Goal: Task Accomplishment & Management: Use online tool/utility

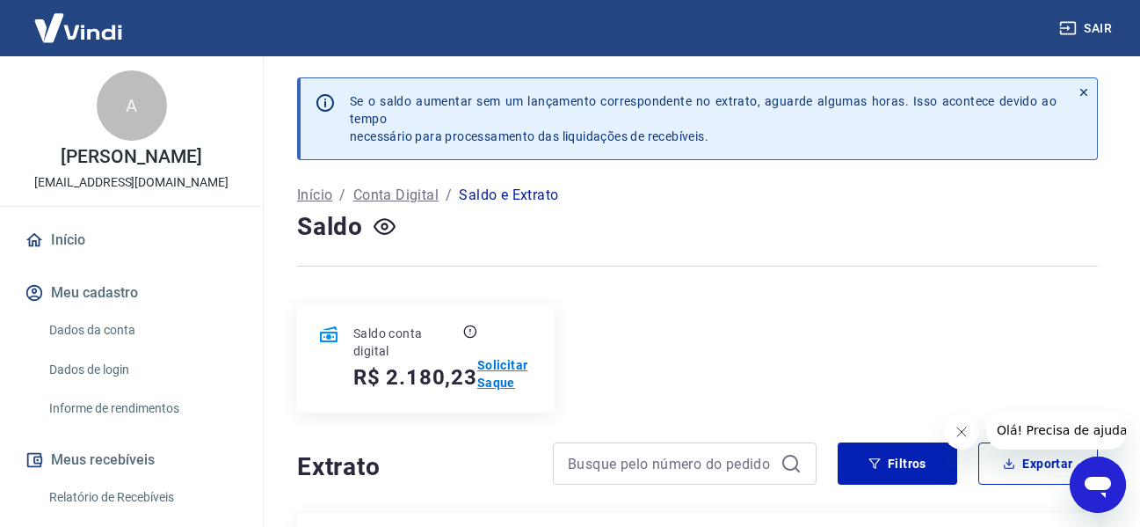
click at [504, 366] on p "Solicitar Saque" at bounding box center [505, 373] width 56 height 35
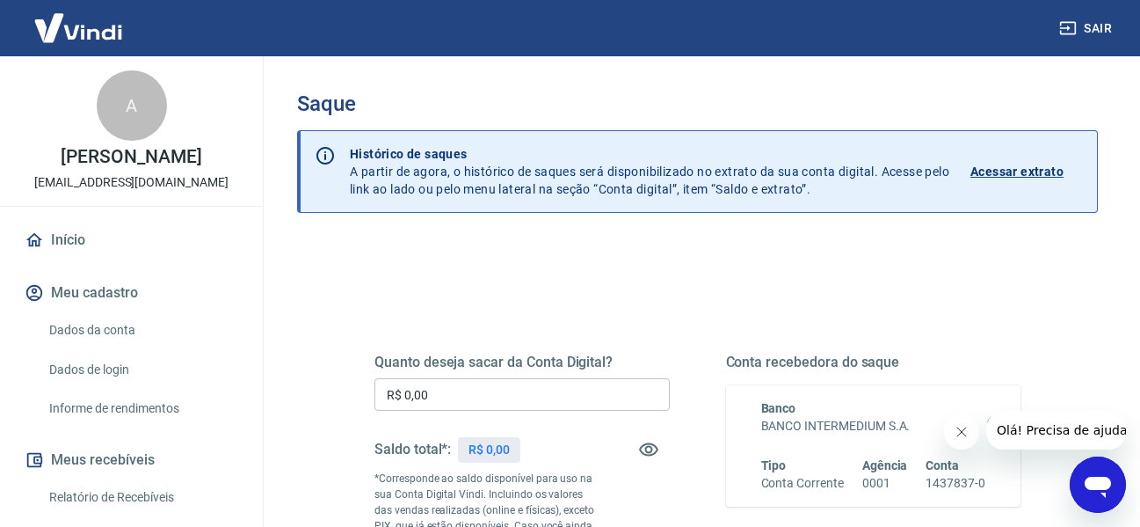
click at [543, 379] on input "R$ 0,00" at bounding box center [522, 394] width 295 height 33
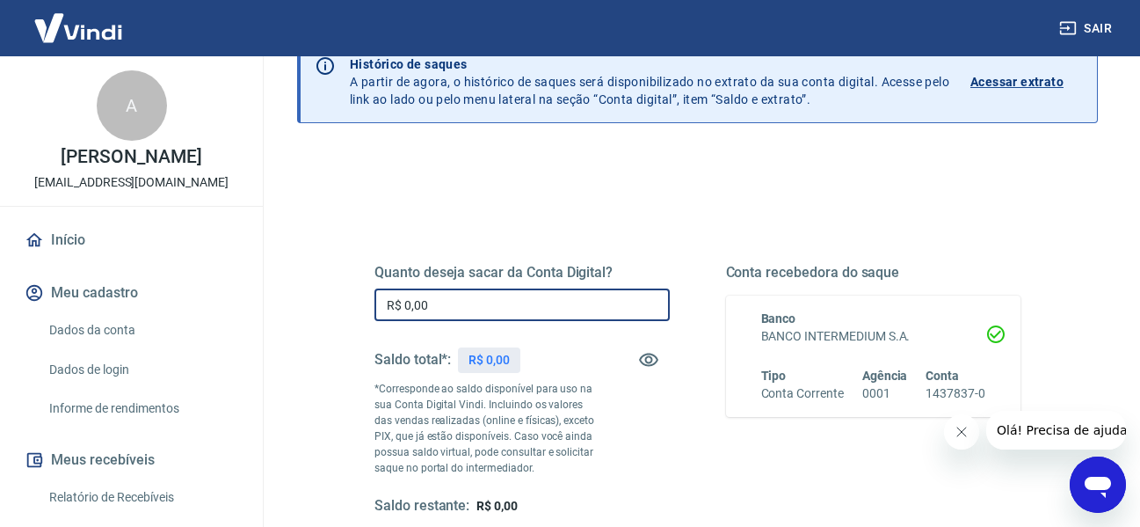
scroll to position [264, 0]
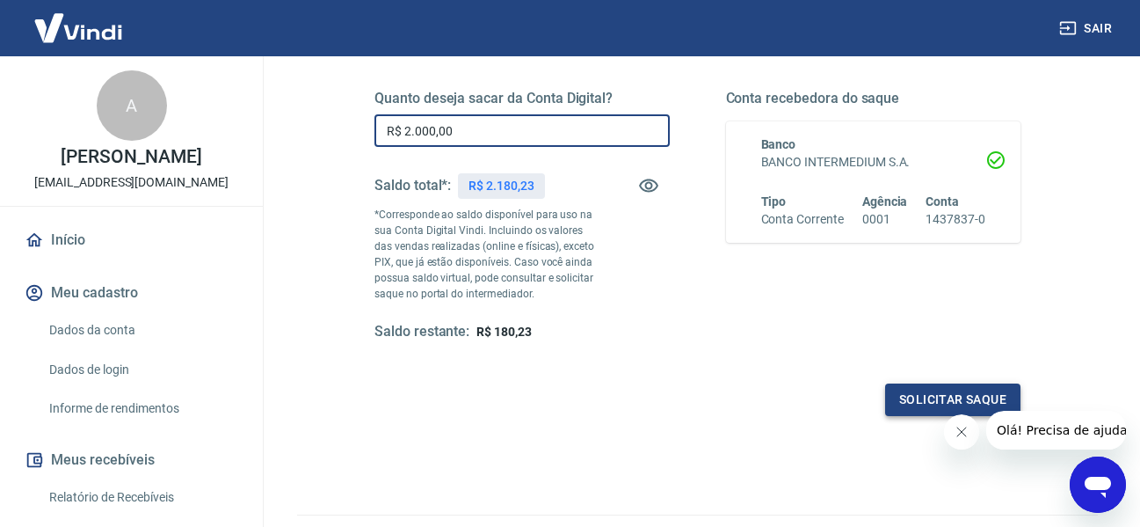
type input "R$ 2.000,00"
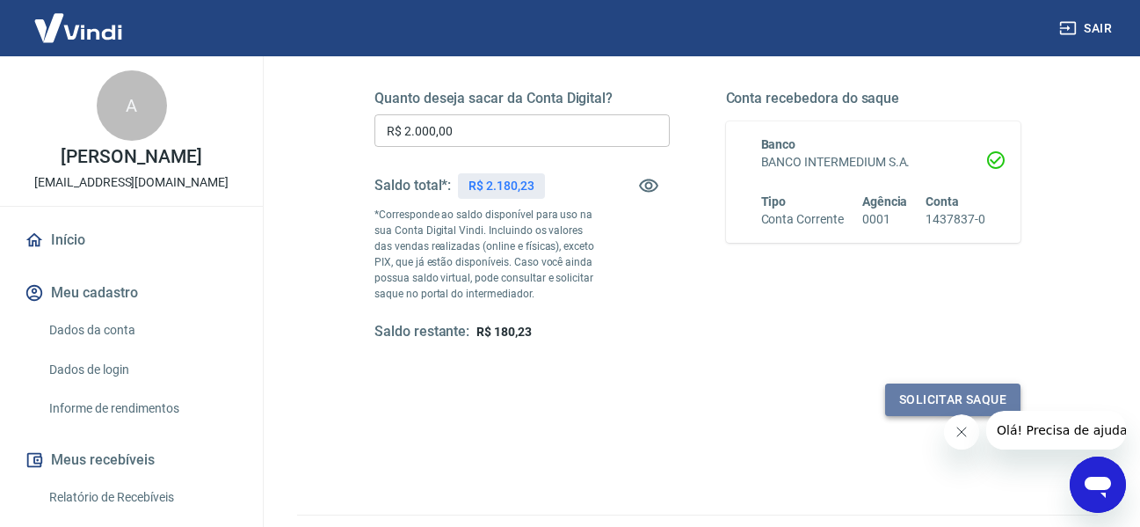
click at [917, 406] on button "Solicitar saque" at bounding box center [952, 399] width 135 height 33
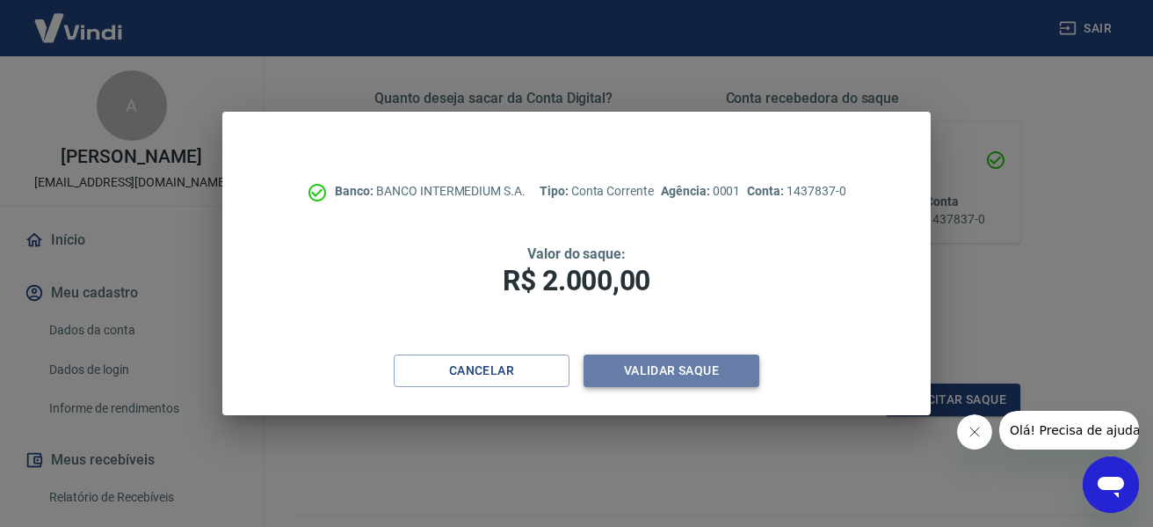
click at [677, 376] on button "Validar saque" at bounding box center [672, 370] width 176 height 33
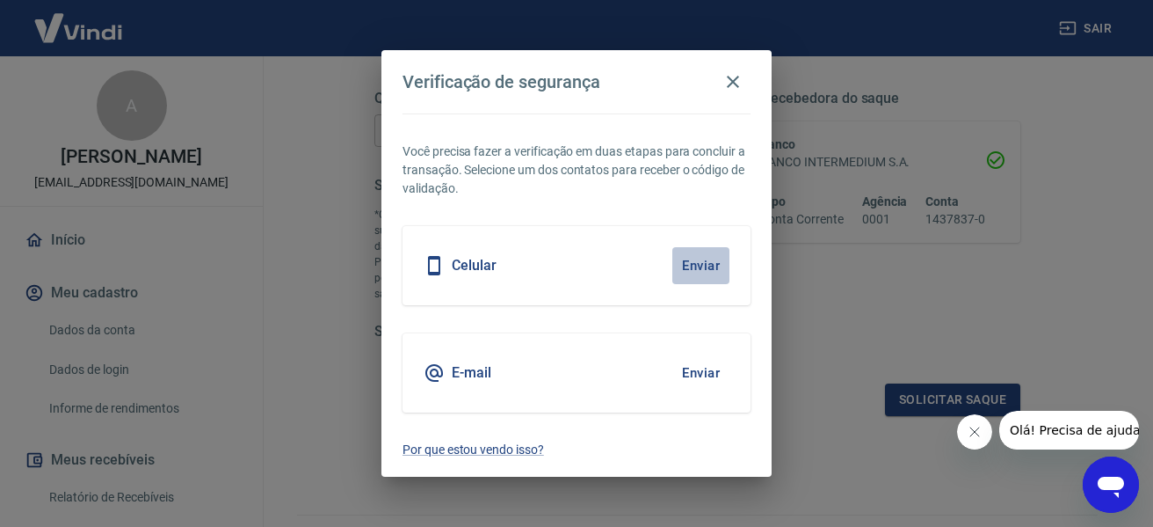
click at [692, 266] on button "Enviar" at bounding box center [701, 265] width 57 height 37
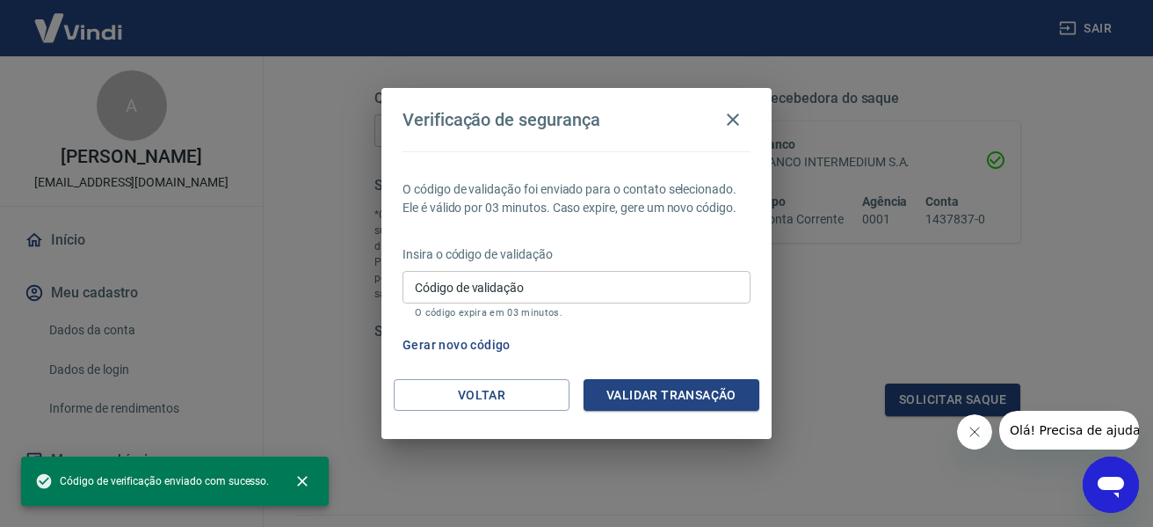
click at [635, 283] on input "Código de validação" at bounding box center [577, 287] width 348 height 33
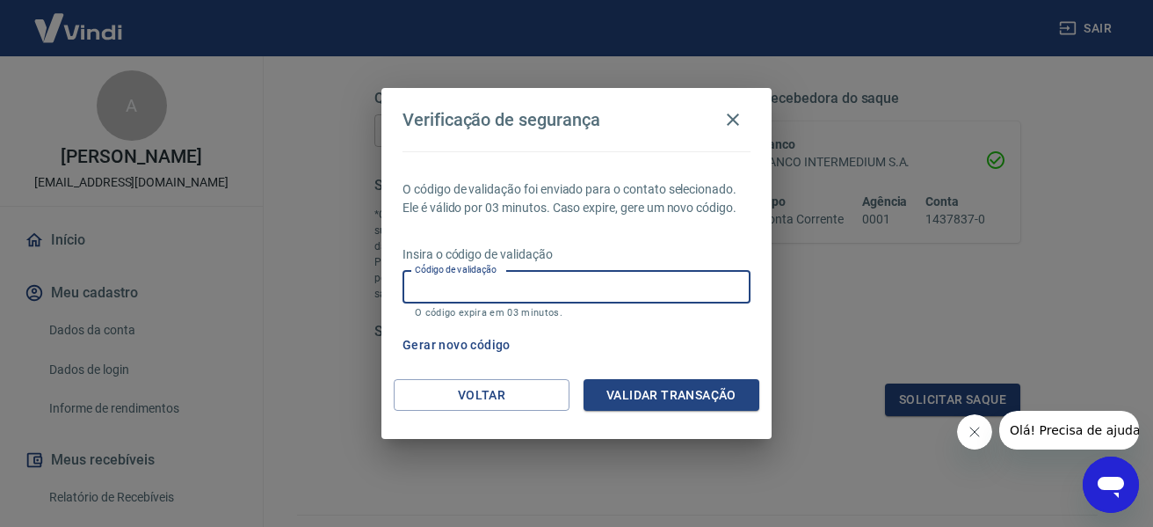
click at [635, 283] on input "Código de validação" at bounding box center [577, 287] width 348 height 33
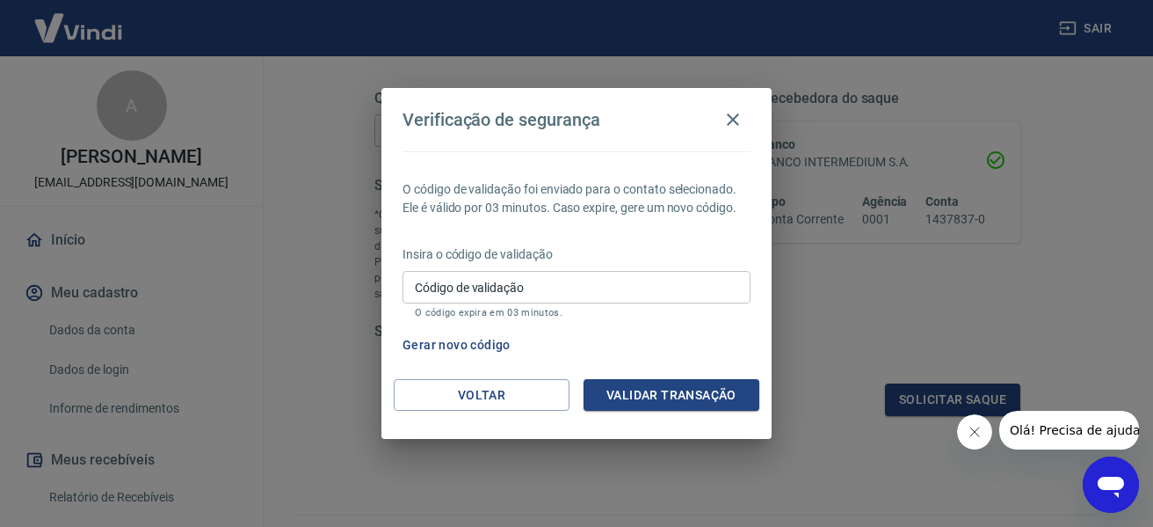
click at [967, 435] on icon "Fechar mensagem da empresa" at bounding box center [974, 432] width 14 height 14
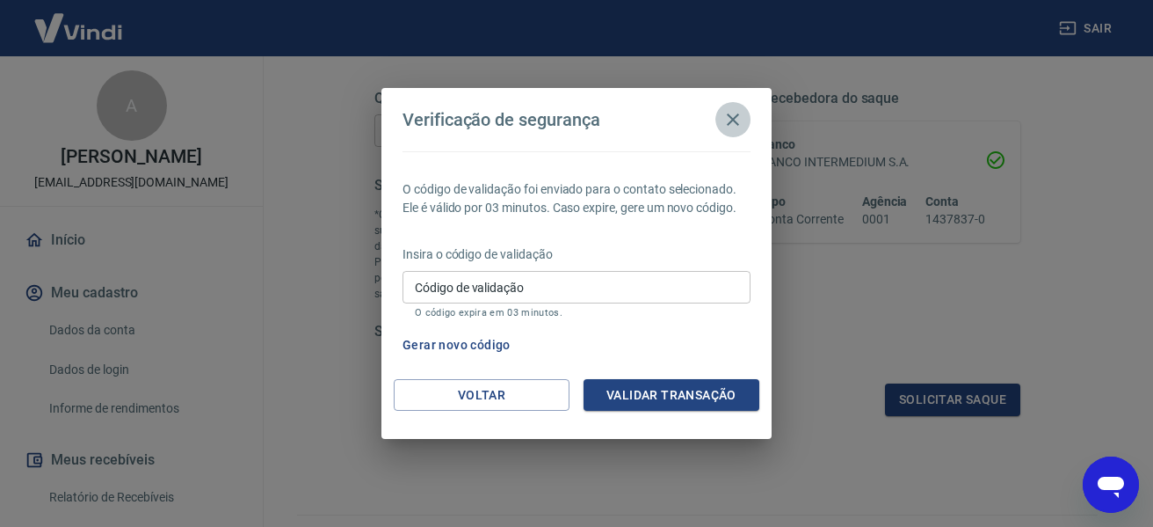
click at [730, 116] on icon "button" at bounding box center [733, 119] width 12 height 12
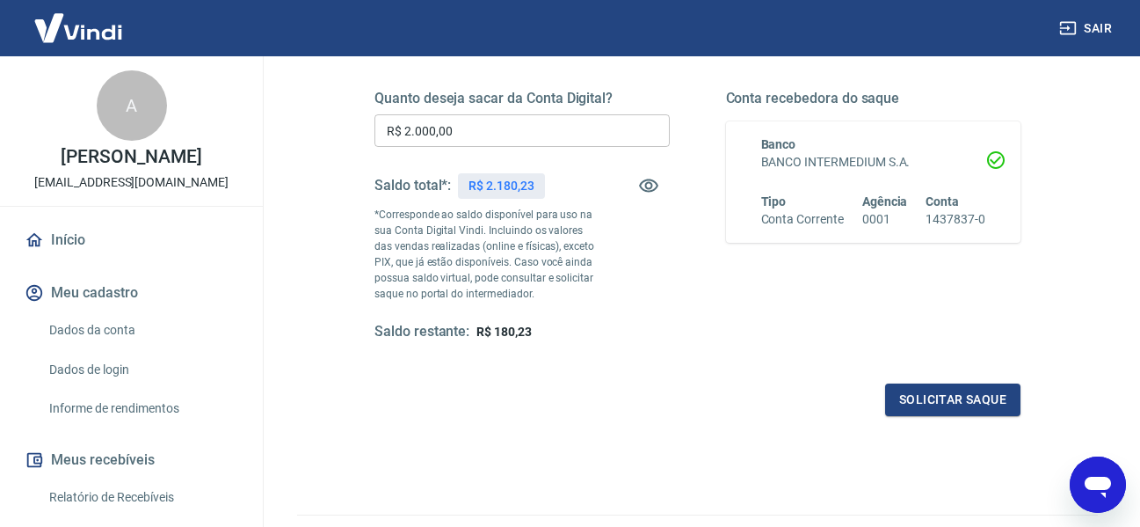
scroll to position [0, 0]
